Goal: Check status: Check status

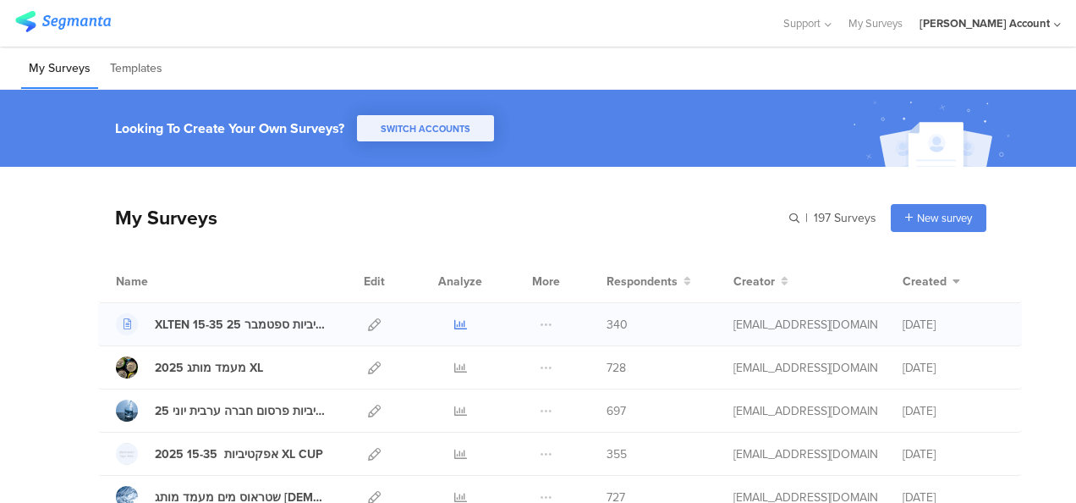
click at [454, 320] on icon at bounding box center [460, 324] width 13 height 13
